Goal: Use online tool/utility: Utilize a website feature to perform a specific function

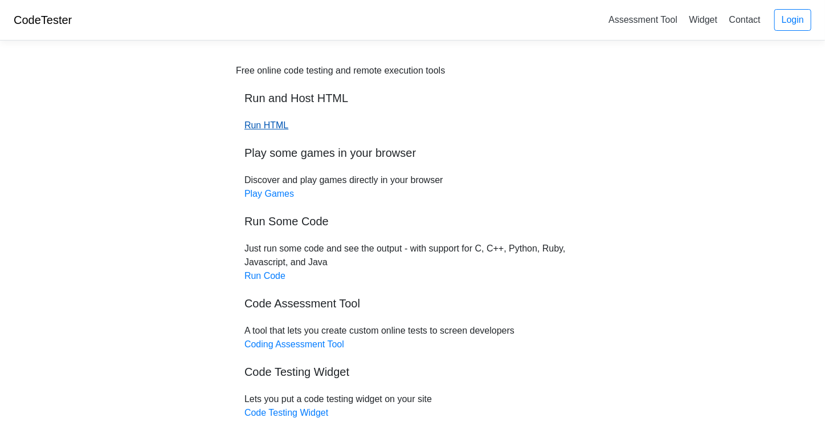
click at [279, 121] on link "Run HTML" at bounding box center [266, 125] width 44 height 10
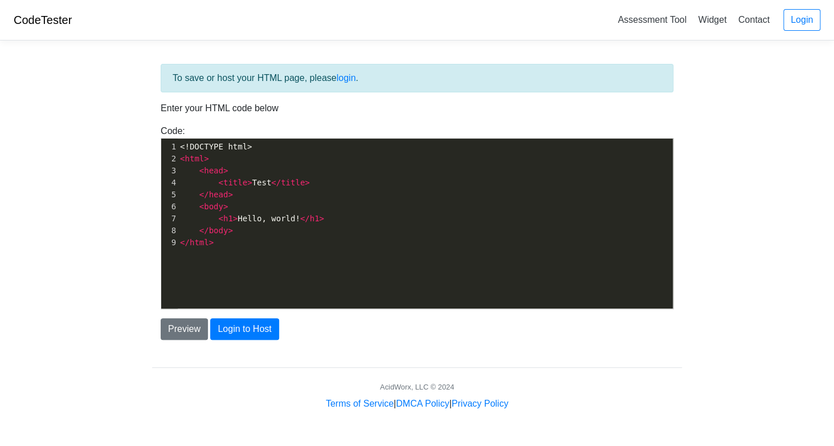
scroll to position [3, 0]
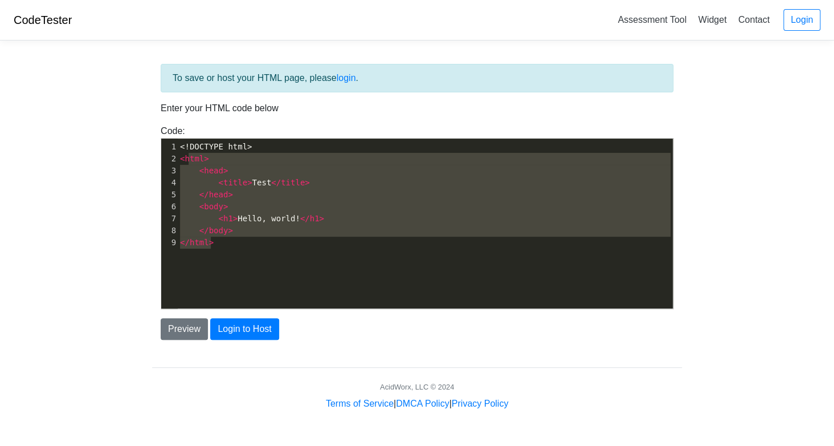
type textarea "<!DOCTYPE html> <html> <head> <title>Test</title> </head> <body> <h1>Hello, wor…"
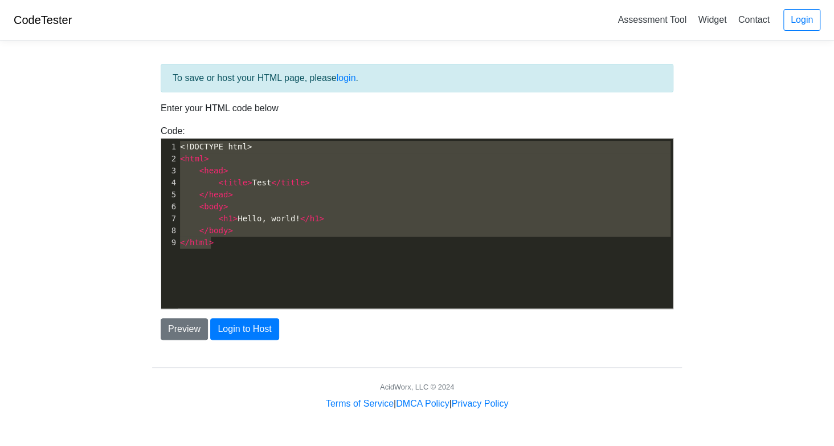
drag, startPoint x: 251, startPoint y: 243, endPoint x: 157, endPoint y: 120, distance: 155.4
click at [157, 120] on div "To save or host your HTML page, please login . Enter your HTML code below Code:…" at bounding box center [417, 202] width 530 height 276
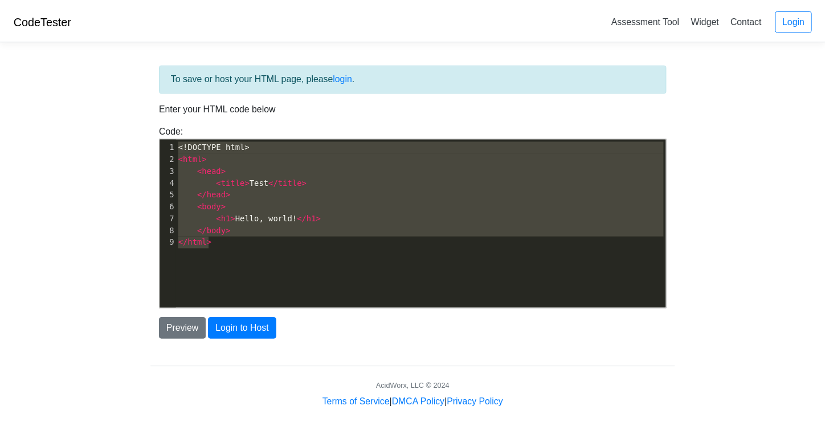
scroll to position [580, 0]
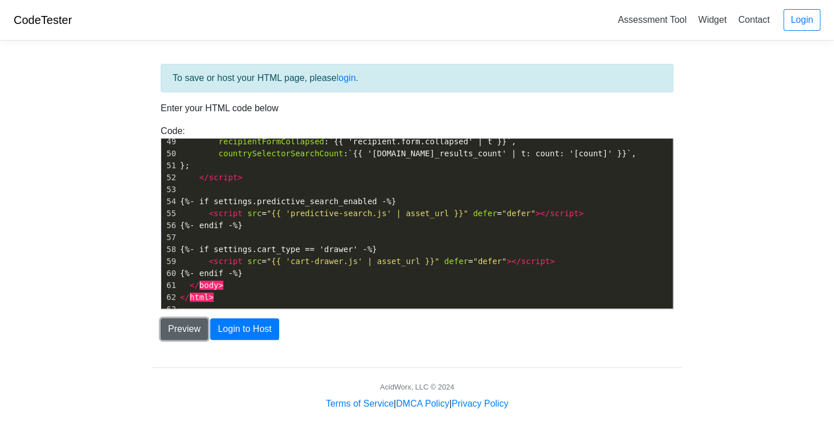
click at [197, 332] on button "Preview" at bounding box center [184, 329] width 47 height 22
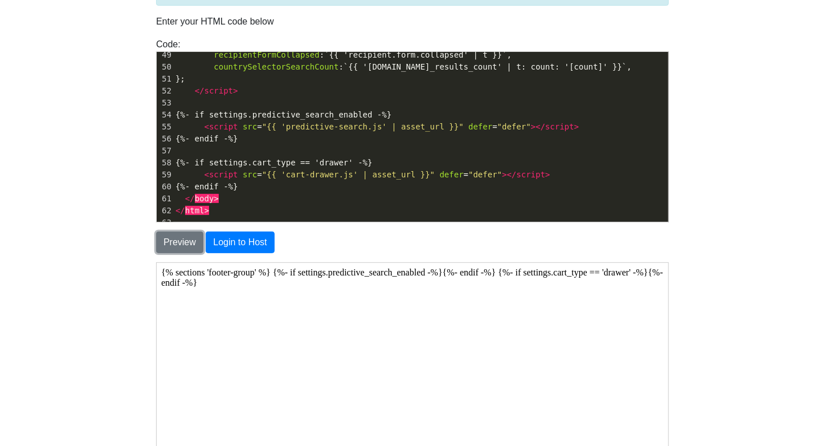
scroll to position [76, 0]
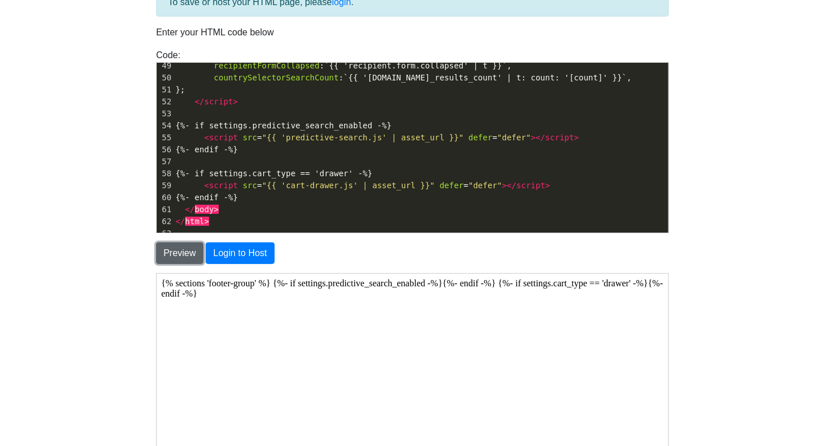
click at [173, 244] on button "Preview" at bounding box center [179, 253] width 47 height 22
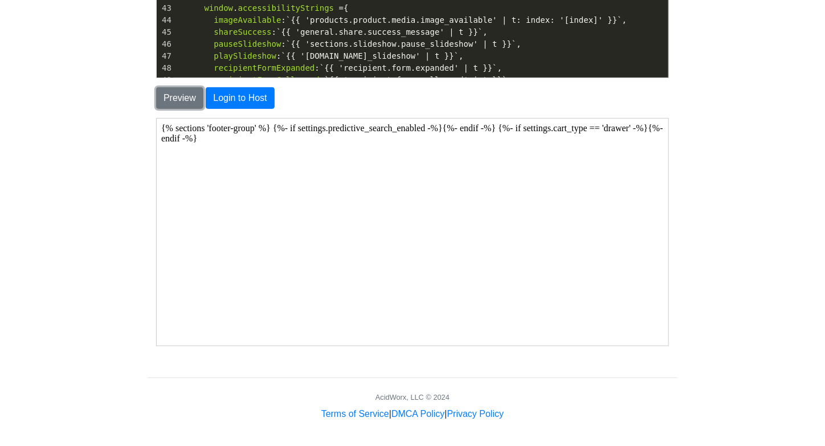
scroll to position [0, 0]
